Goal: Transaction & Acquisition: Purchase product/service

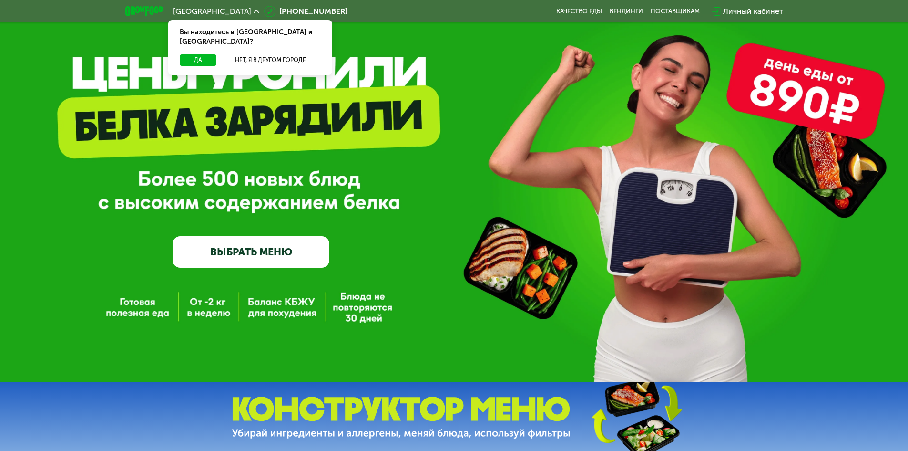
click at [247, 256] on link "ВЫБРАТЬ МЕНЮ" at bounding box center [251, 251] width 157 height 31
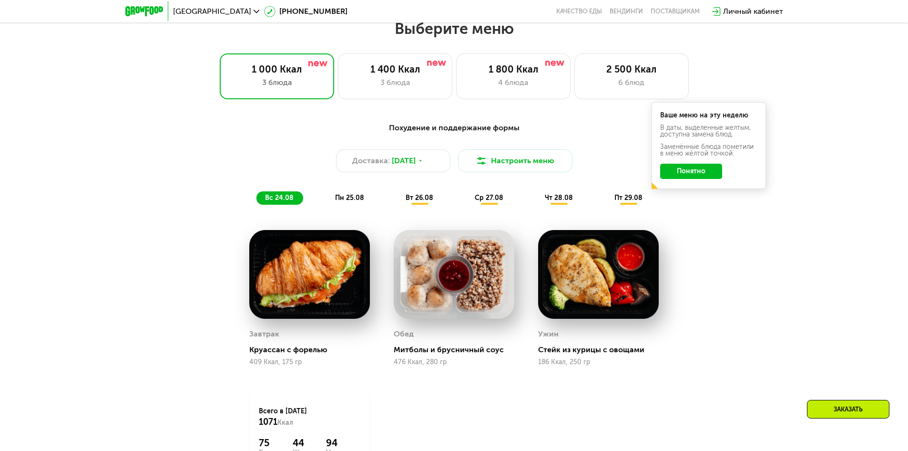
scroll to position [467, 0]
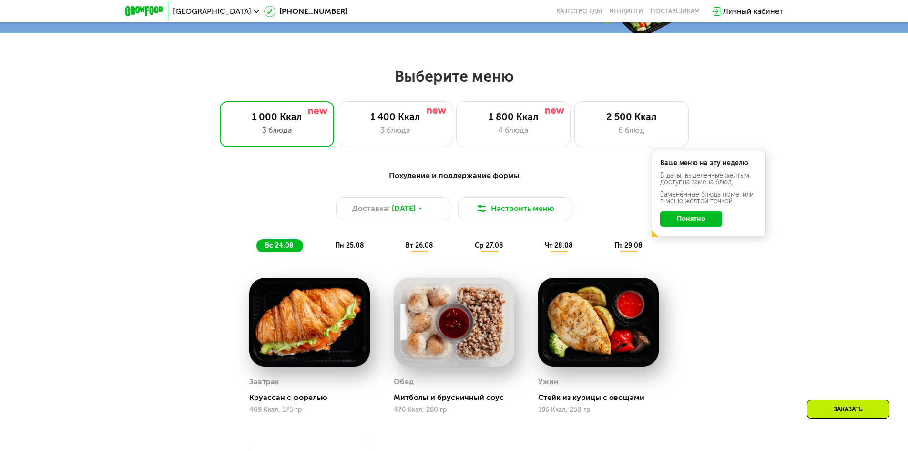
click at [360, 246] on span "пн 25.08" at bounding box center [349, 245] width 29 height 8
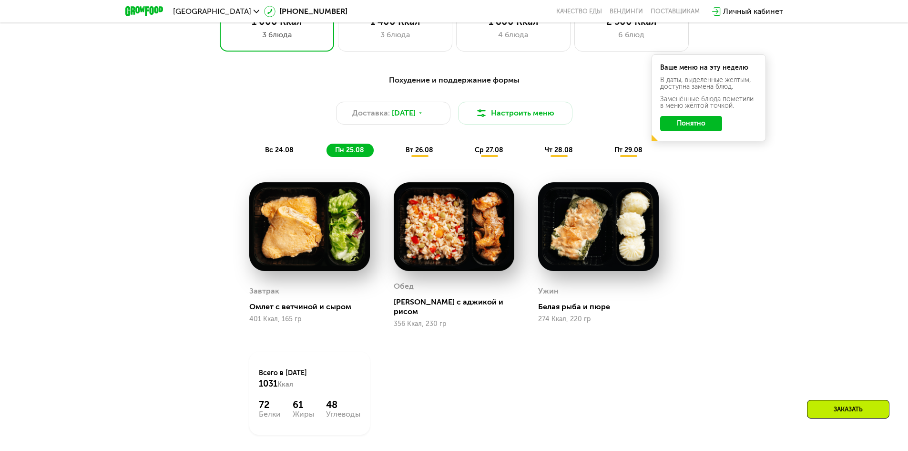
scroll to position [515, 0]
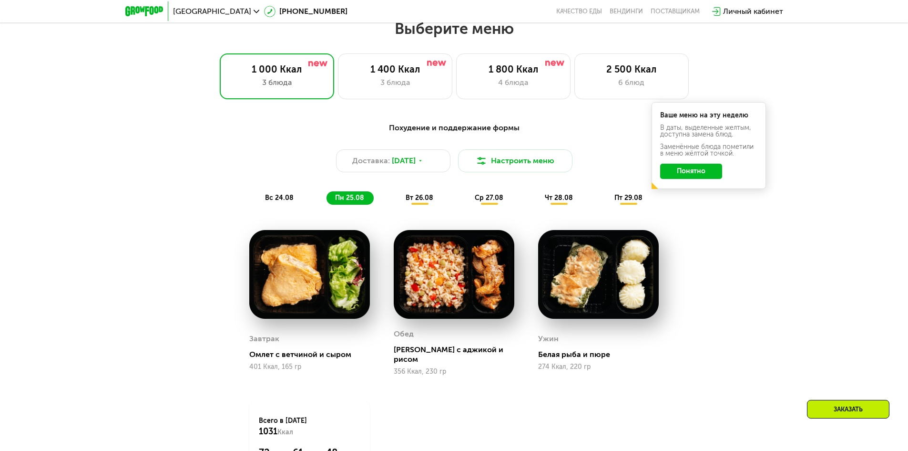
click at [466, 205] on div "вт 26.08" at bounding box center [489, 197] width 47 height 13
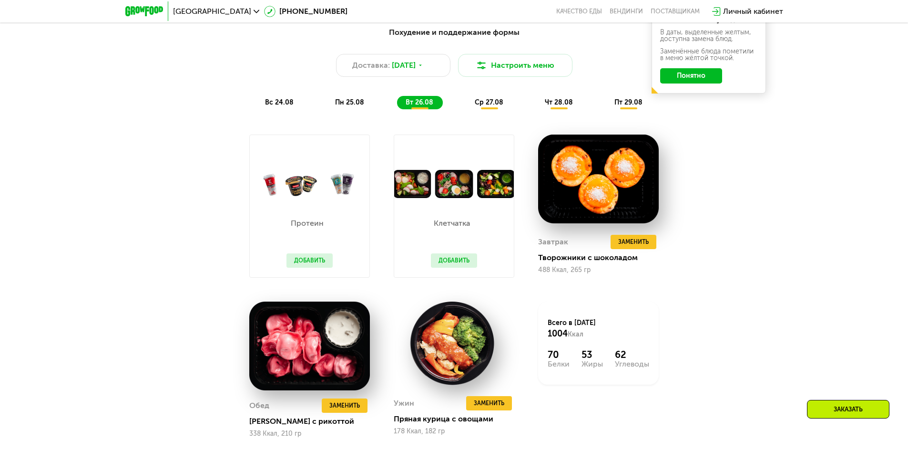
scroll to position [563, 0]
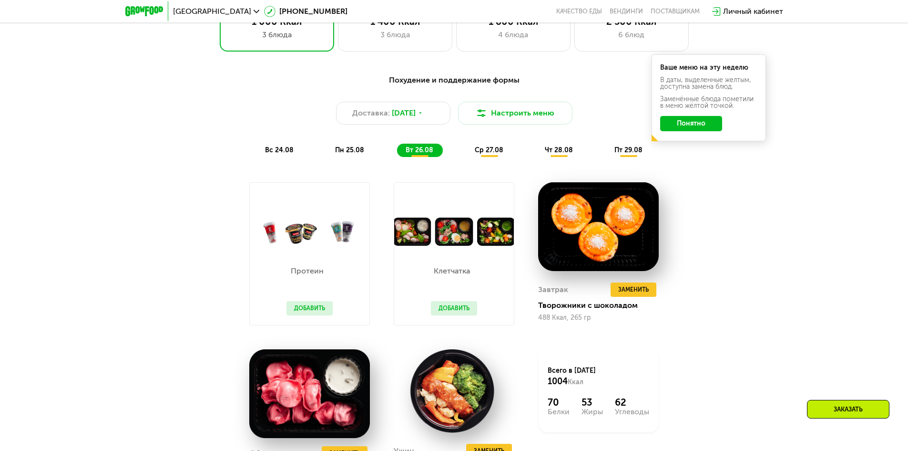
click at [536, 154] on div "ср 27.08" at bounding box center [559, 150] width 46 height 13
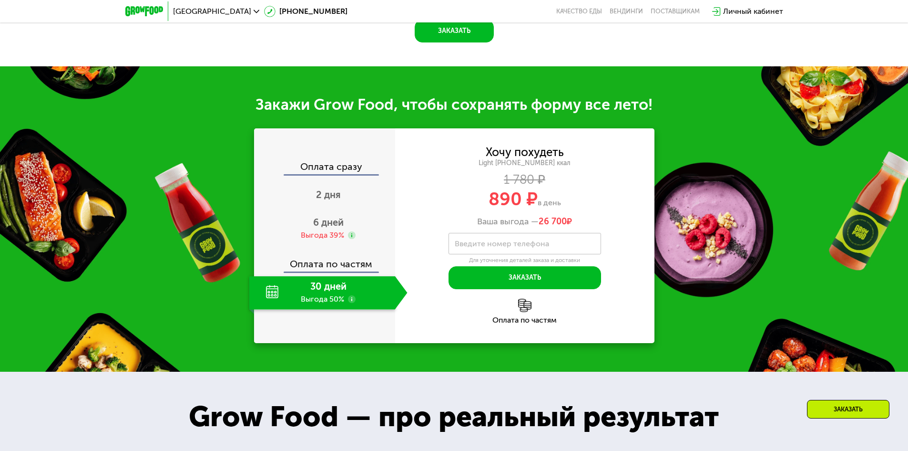
scroll to position [1040, 0]
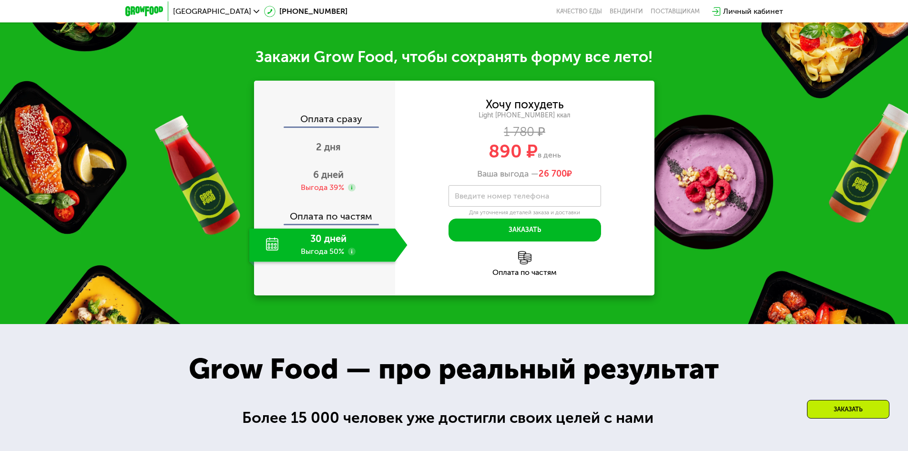
click at [361, 262] on div "30 дней Выгода 50%" at bounding box center [322, 244] width 146 height 33
click at [325, 262] on div "30 дней Выгода 50%" at bounding box center [322, 244] width 146 height 33
click at [327, 262] on div "30 дней Выгода 50%" at bounding box center [322, 244] width 146 height 33
click at [333, 180] on span "6 дней" at bounding box center [328, 174] width 31 height 11
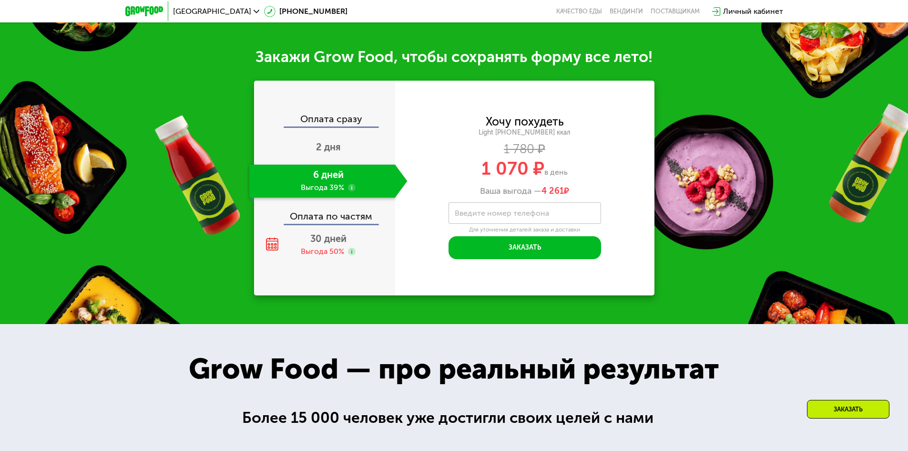
click at [330, 262] on div "Оплата сразу 2 дня 6 дней Выгода 39% Оплата по частям 30 дней Выгода 50%" at bounding box center [324, 188] width 141 height 148
click at [333, 262] on div "30 дней Выгода 50%" at bounding box center [328, 244] width 158 height 33
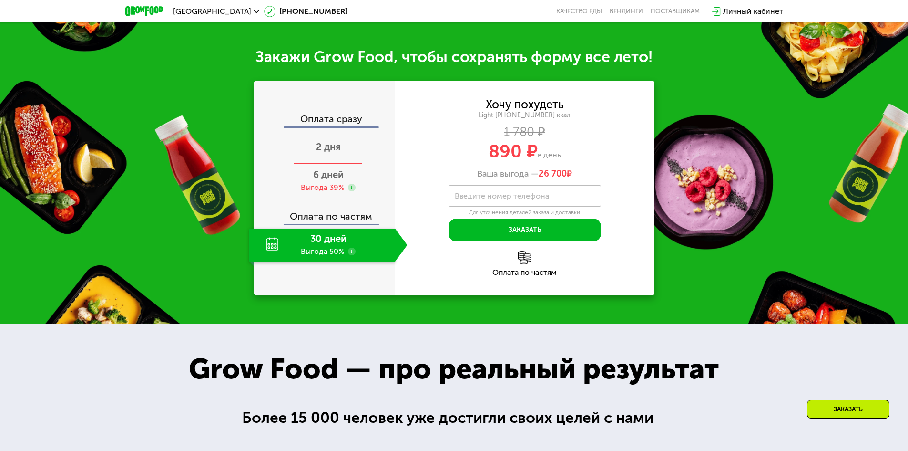
click at [340, 165] on div "2 дня" at bounding box center [328, 147] width 158 height 33
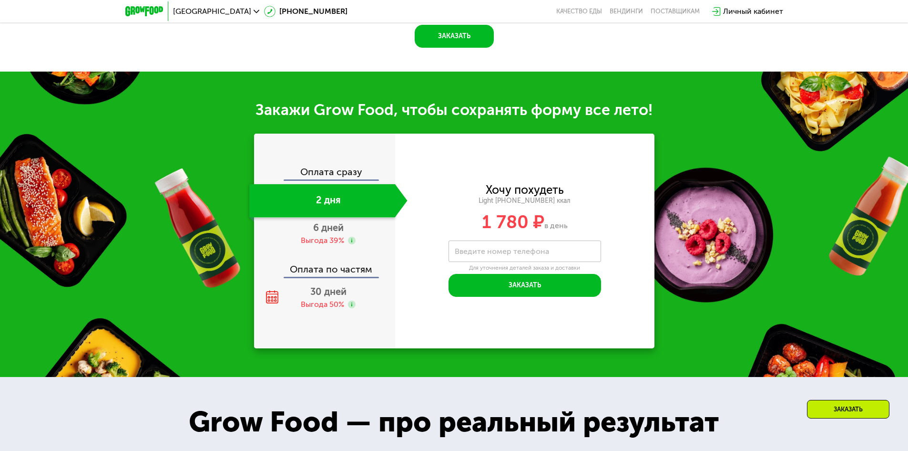
scroll to position [979, 0]
click at [342, 234] on span "6 дней" at bounding box center [328, 227] width 31 height 11
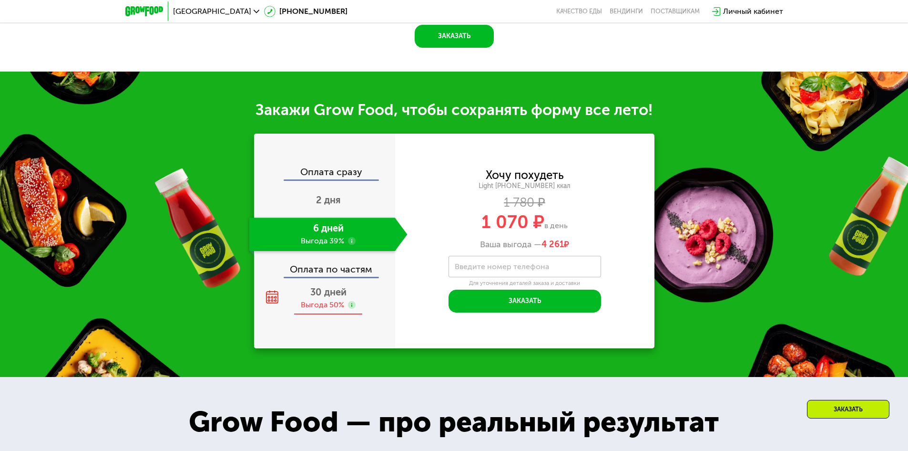
click at [319, 309] on div "Выгода 50%" at bounding box center [322, 304] width 43 height 10
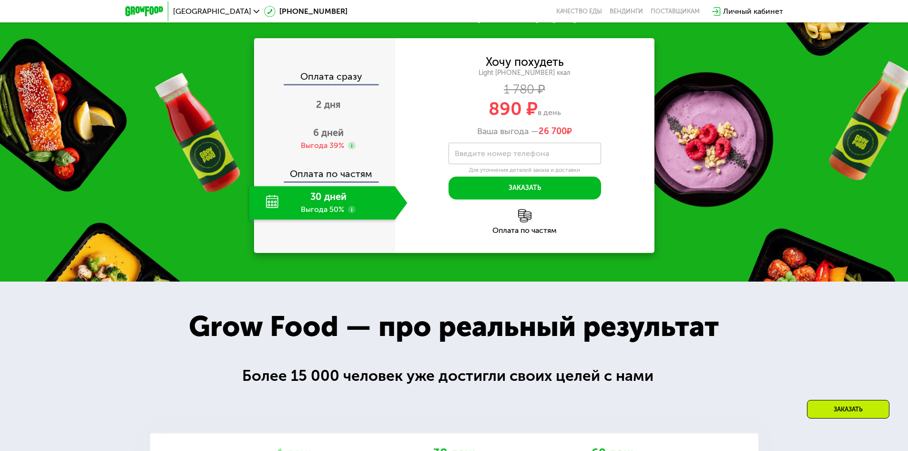
scroll to position [884, 0]
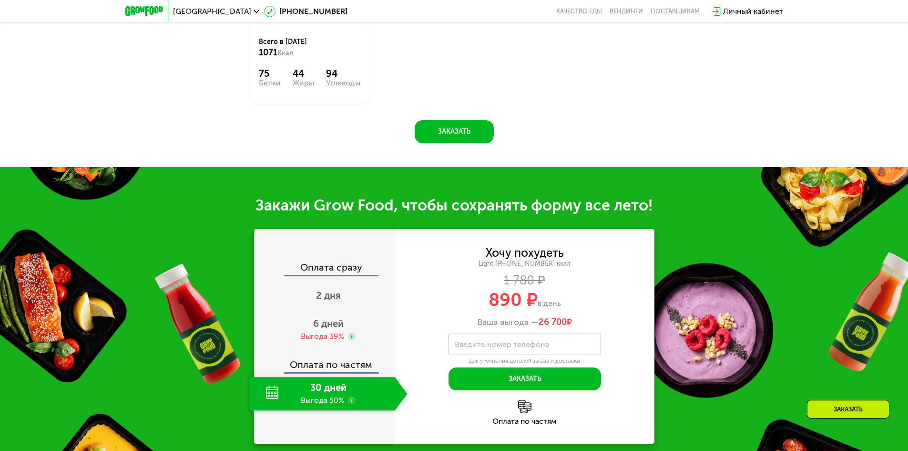
click at [552, 327] on span "26 700" at bounding box center [553, 322] width 28 height 10
drag, startPoint x: 566, startPoint y: 326, endPoint x: 533, endPoint y: 323, distance: 33.0
click at [533, 323] on div "Ваша выгода — 26 700 ₽" at bounding box center [524, 322] width 259 height 10
click at [584, 323] on div "Ваша выгода — 26 700 ₽" at bounding box center [524, 322] width 259 height 10
click at [361, 340] on div "6 дней Выгода 39%" at bounding box center [328, 329] width 158 height 33
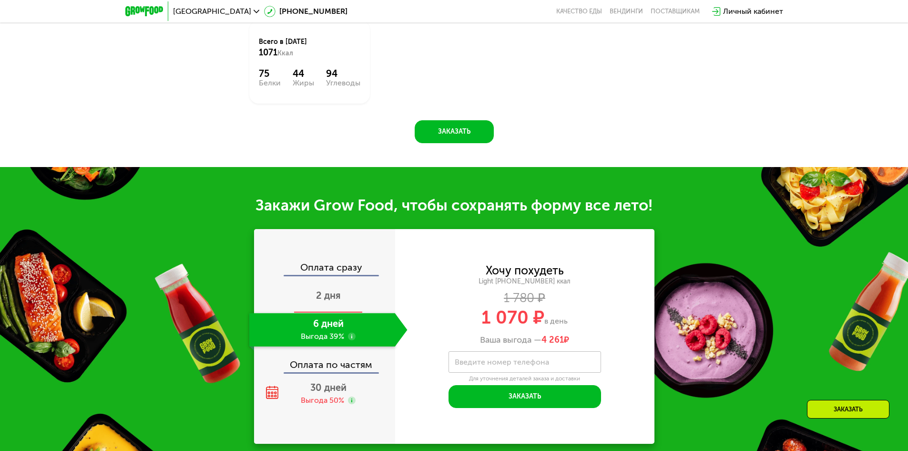
click at [346, 297] on div "2 дня" at bounding box center [328, 295] width 158 height 33
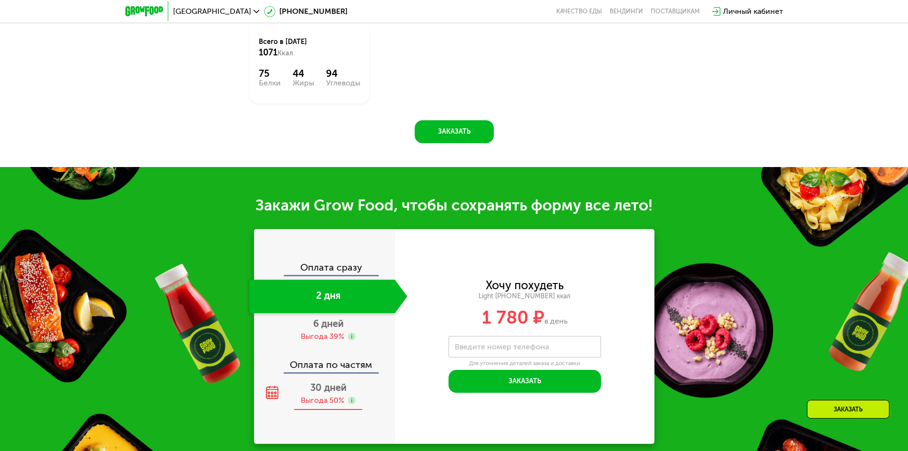
click at [351, 391] on div "30 дней Выгода 50%" at bounding box center [328, 393] width 158 height 33
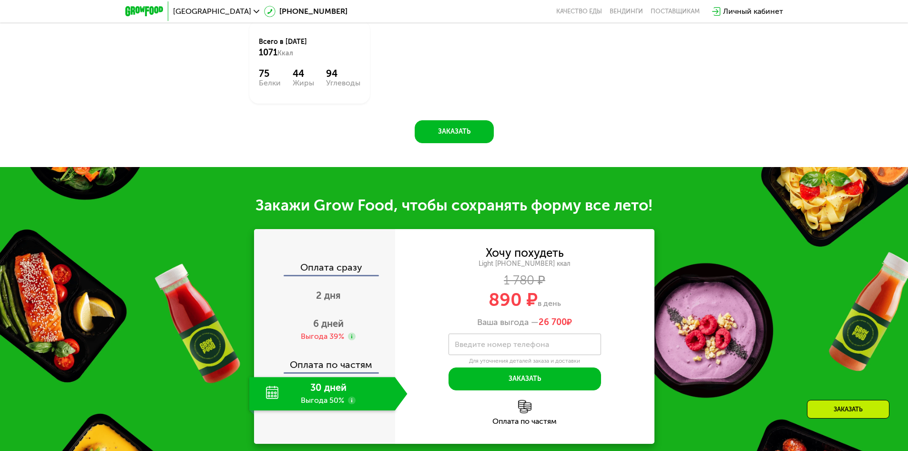
click at [530, 406] on img at bounding box center [524, 406] width 13 height 13
click at [527, 425] on div "Оплата по частям" at bounding box center [524, 421] width 259 height 8
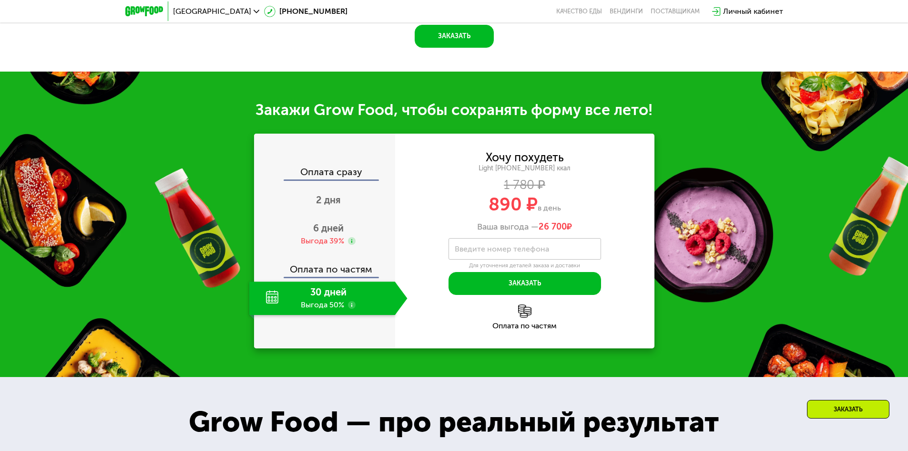
click at [517, 317] on div "Оплата по частям" at bounding box center [524, 316] width 259 height 25
click at [338, 277] on div "Оплата по частям" at bounding box center [325, 266] width 140 height 22
